Goal: Task Accomplishment & Management: Complete application form

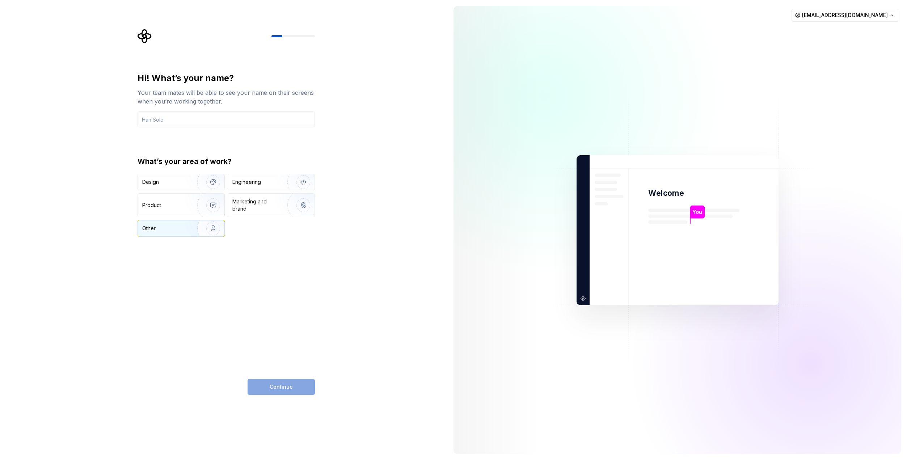
click at [183, 227] on div "Other" at bounding box center [163, 228] width 42 height 7
click at [228, 112] on input "text" at bounding box center [226, 119] width 177 height 16
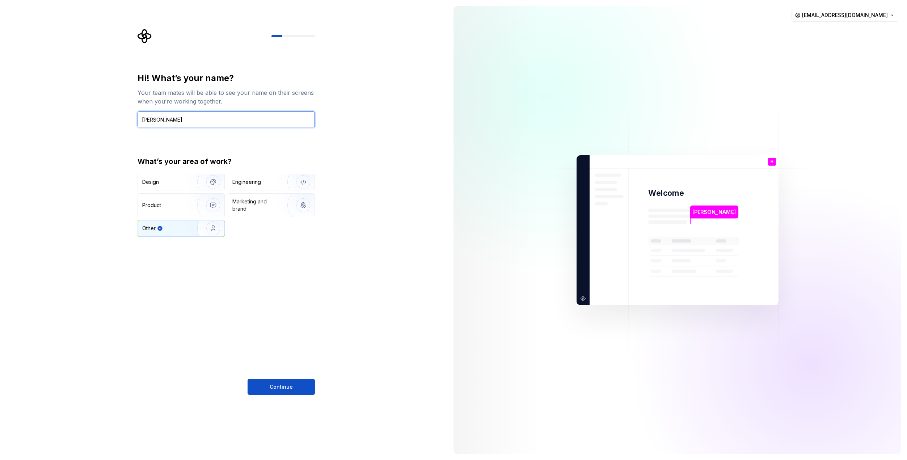
type input "Henelio"
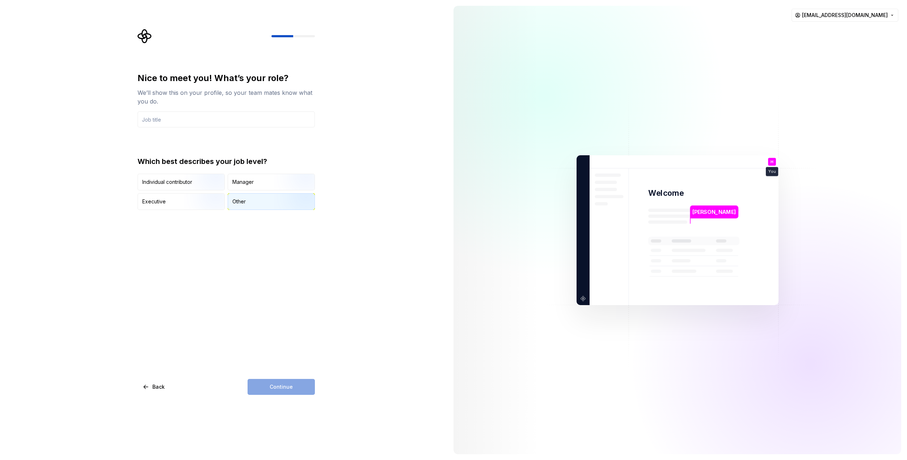
click at [247, 204] on div "Other" at bounding box center [271, 202] width 87 height 16
click at [198, 109] on div "Nice to meet you! What’s your role? We’ll show this on your profile, so your te…" at bounding box center [226, 99] width 177 height 55
click at [198, 118] on input "text" at bounding box center [226, 119] width 177 height 16
type input "developper"
click at [292, 387] on button "Continue" at bounding box center [281, 387] width 67 height 16
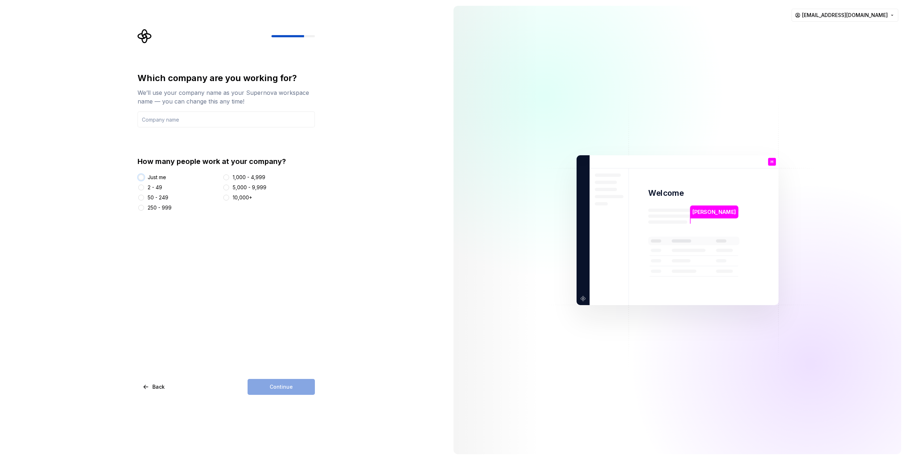
click at [140, 176] on button "Just me" at bounding box center [141, 177] width 6 height 6
click at [297, 384] on div "Continue" at bounding box center [281, 387] width 67 height 16
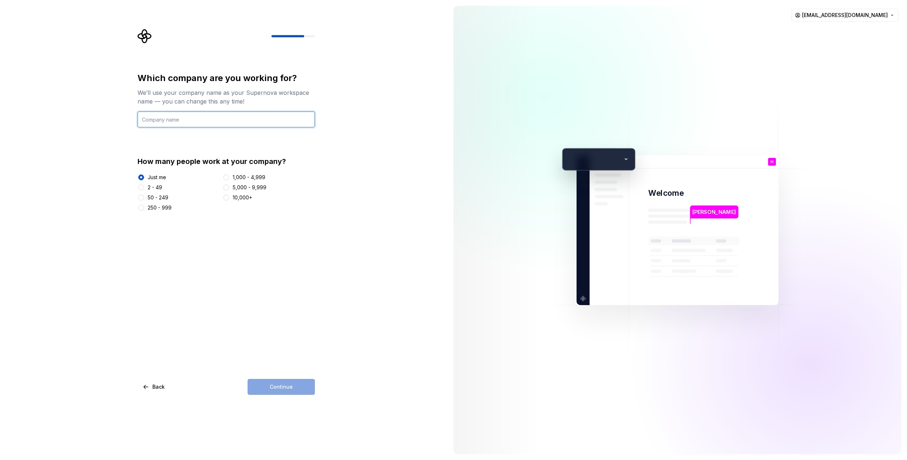
click at [189, 119] on input "text" at bounding box center [226, 119] width 177 height 16
type input "nada"
click at [287, 388] on span "Continue" at bounding box center [281, 386] width 23 height 7
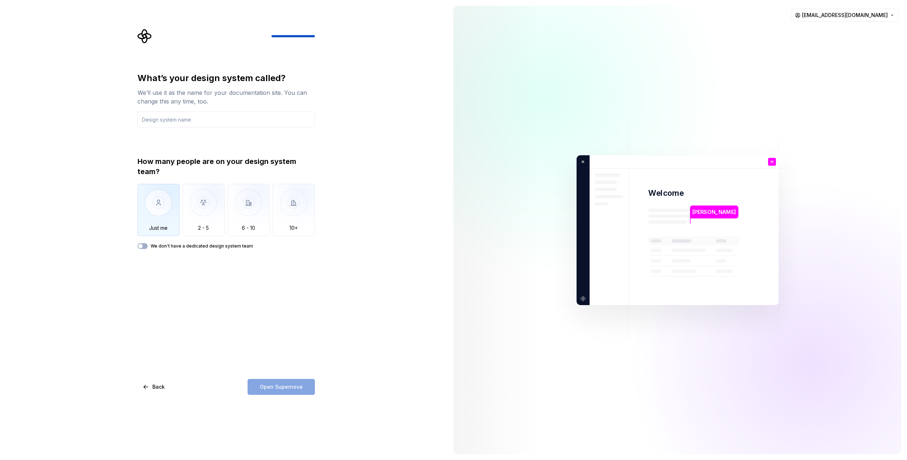
click at [163, 223] on img "button" at bounding box center [159, 208] width 42 height 49
click at [176, 121] on input "text" at bounding box center [226, 119] width 177 height 16
type input "javascript"
